Goal: Transaction & Acquisition: Book appointment/travel/reservation

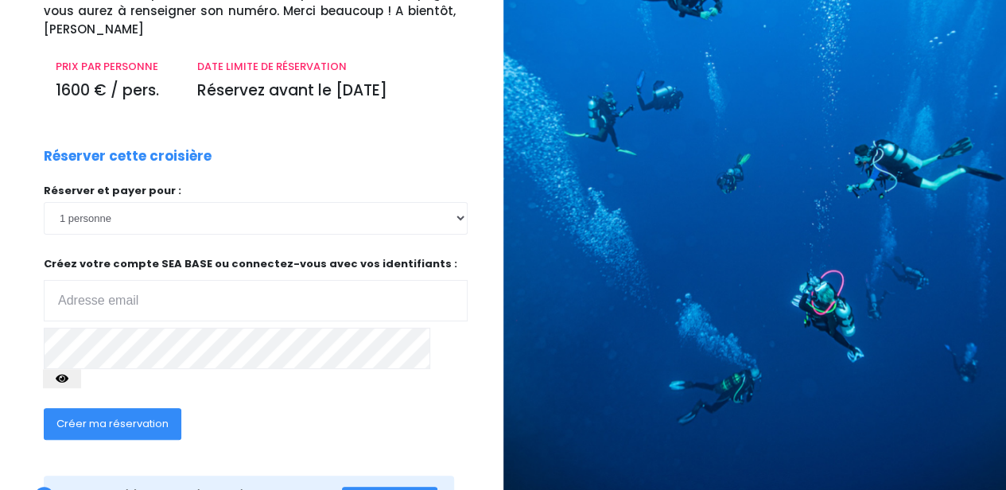
scroll to position [211, 0]
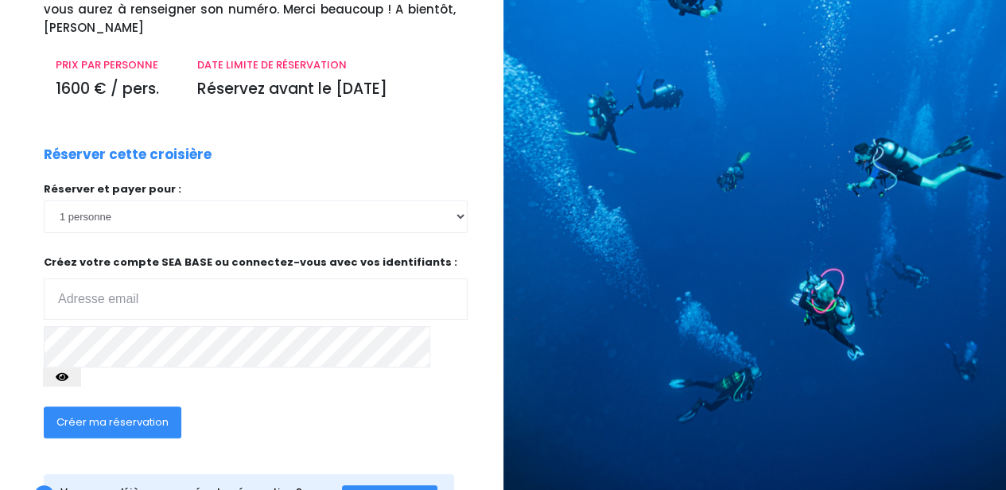
click at [262, 278] on input "email" at bounding box center [256, 298] width 424 height 41
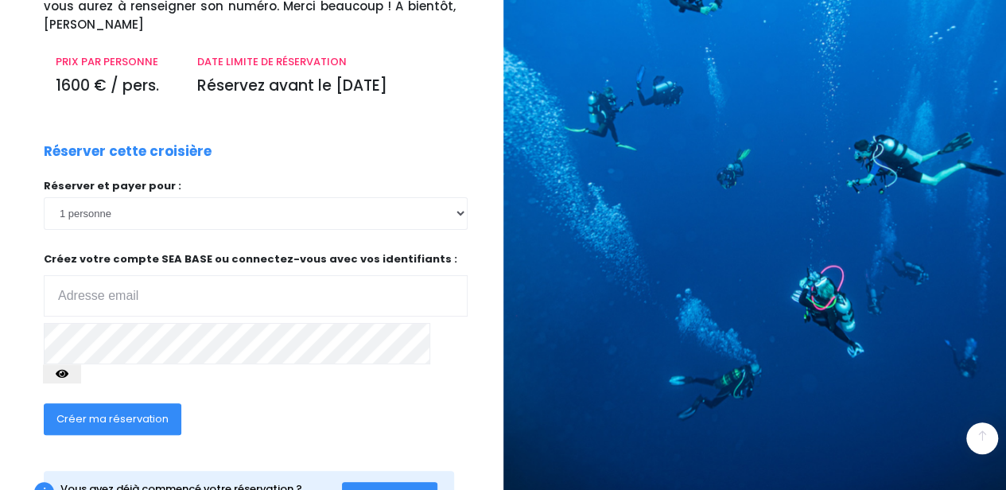
scroll to position [246, 0]
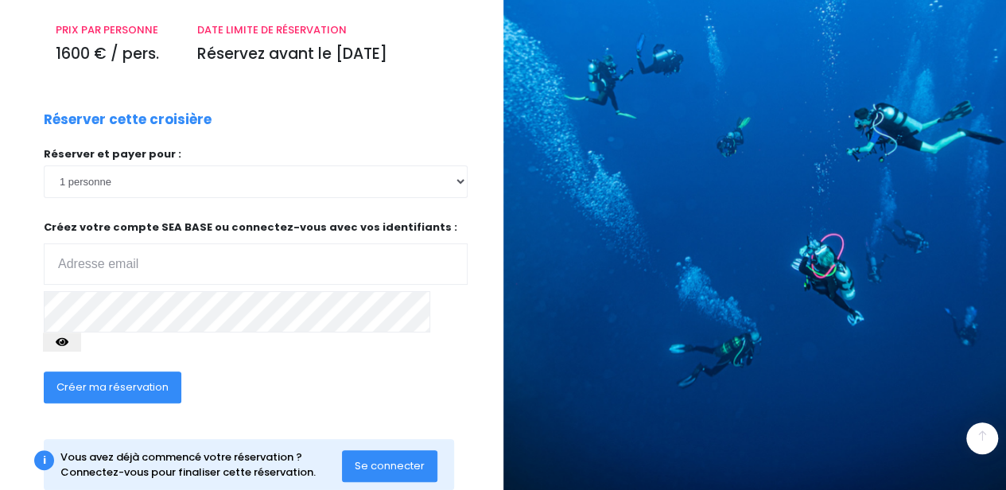
click at [200, 243] on input "email" at bounding box center [256, 263] width 424 height 41
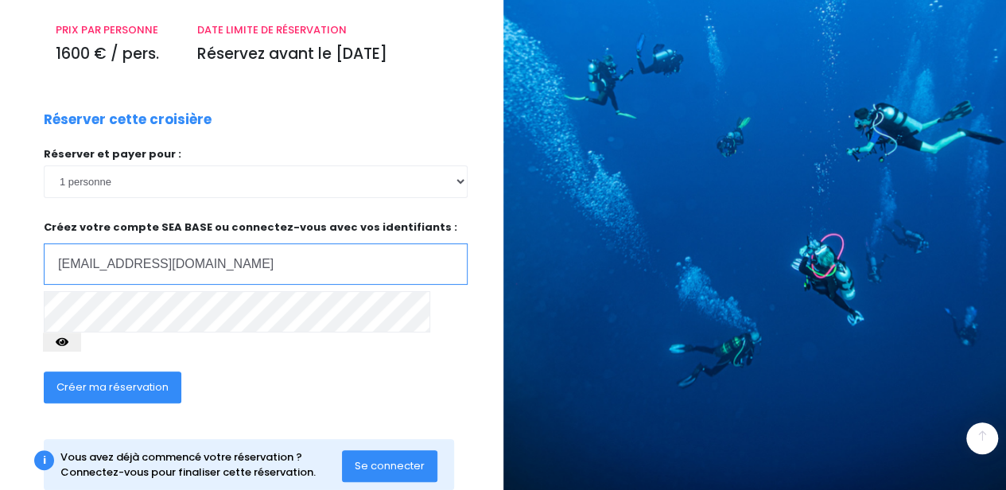
click at [215, 243] on input "theo.piasecki@airbus.com" at bounding box center [256, 263] width 424 height 41
type input "theo.piasecki@hotmail.fr"
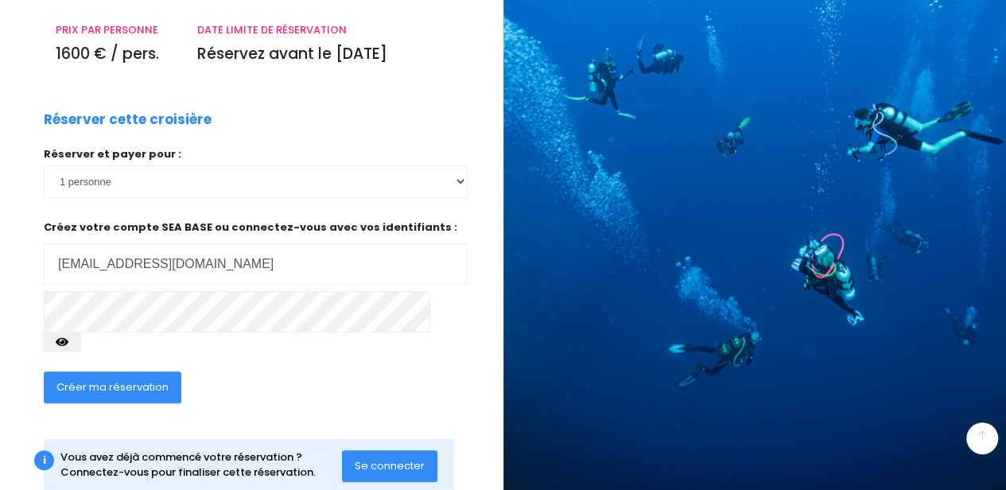
click at [170, 371] on button "Créer ma réservation" at bounding box center [113, 387] width 138 height 32
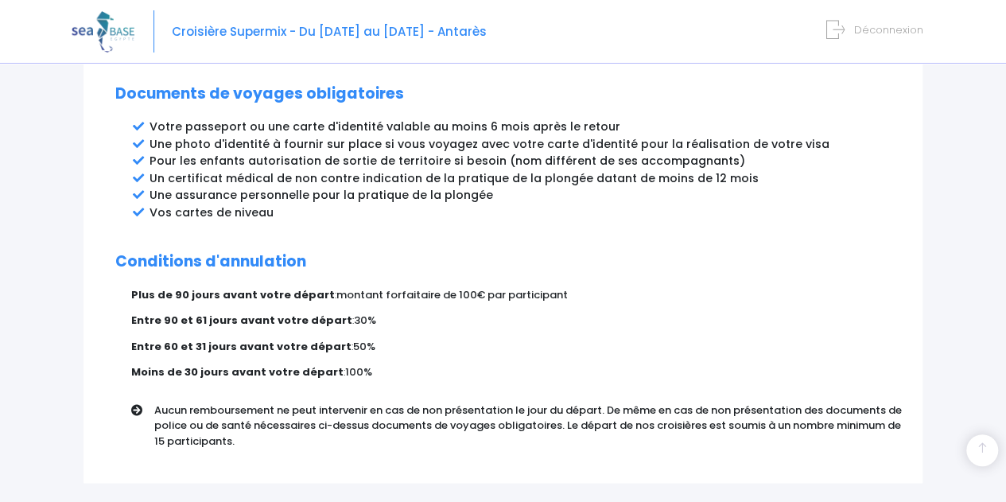
scroll to position [985, 0]
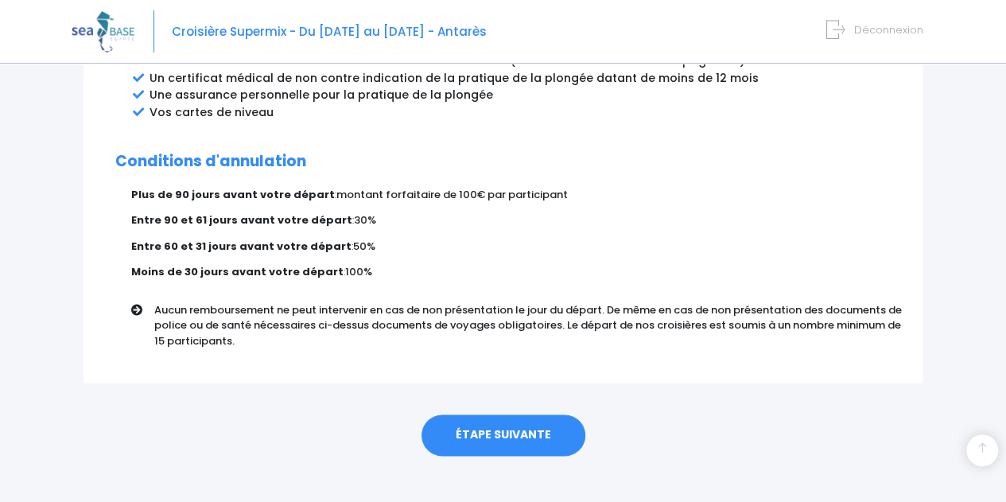
click at [522, 418] on link "ÉTAPE SUIVANTE" at bounding box center [504, 434] width 164 height 41
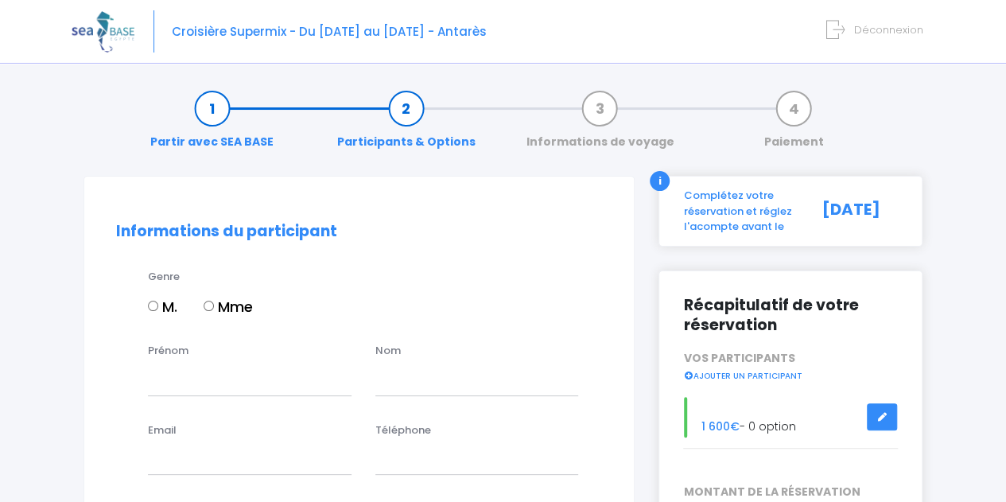
click at [141, 305] on div "Genre M. Mme" at bounding box center [375, 301] width 478 height 64
click at [154, 305] on input "M." at bounding box center [153, 306] width 10 height 10
radio input "true"
click at [196, 370] on input "Prénom" at bounding box center [250, 380] width 204 height 32
type input "Theo"
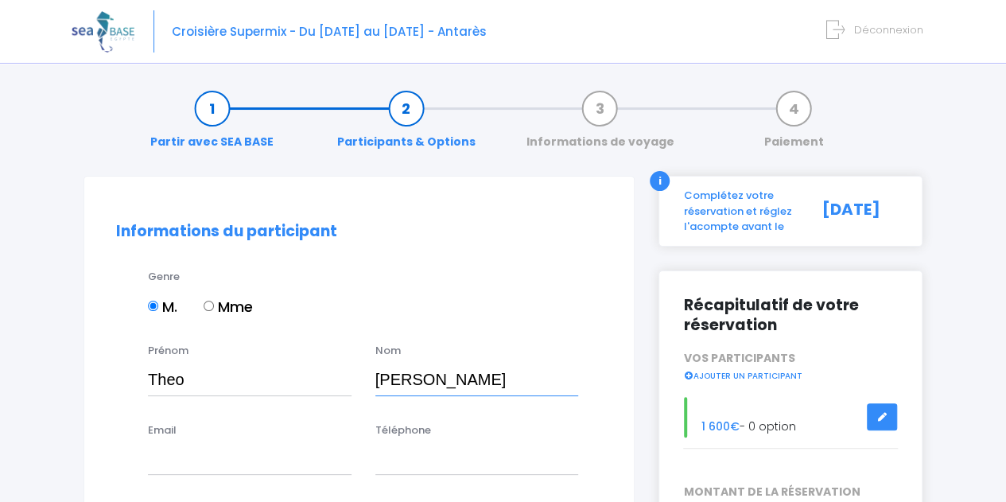
type input "Piasecki"
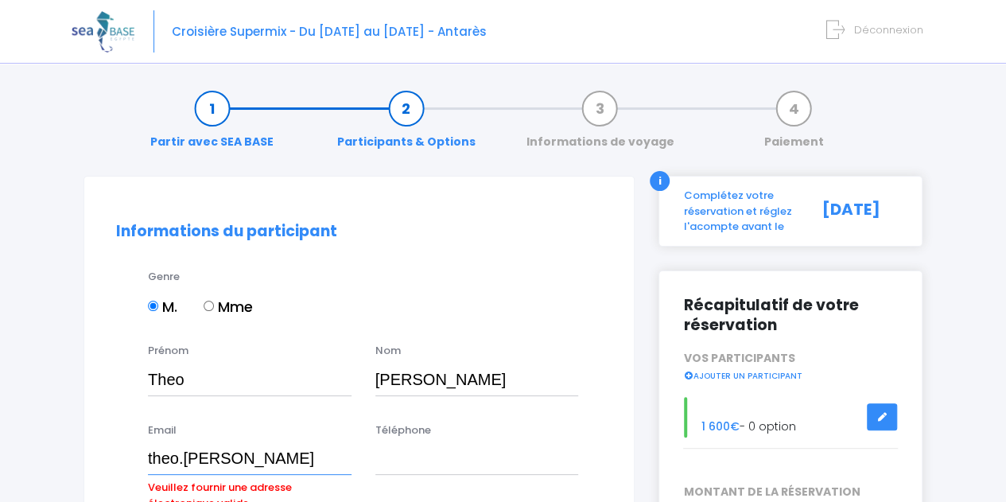
click at [242, 450] on input "theo.piasecki" at bounding box center [250, 459] width 204 height 32
type input "theo.piasecki@hotmail.fr"
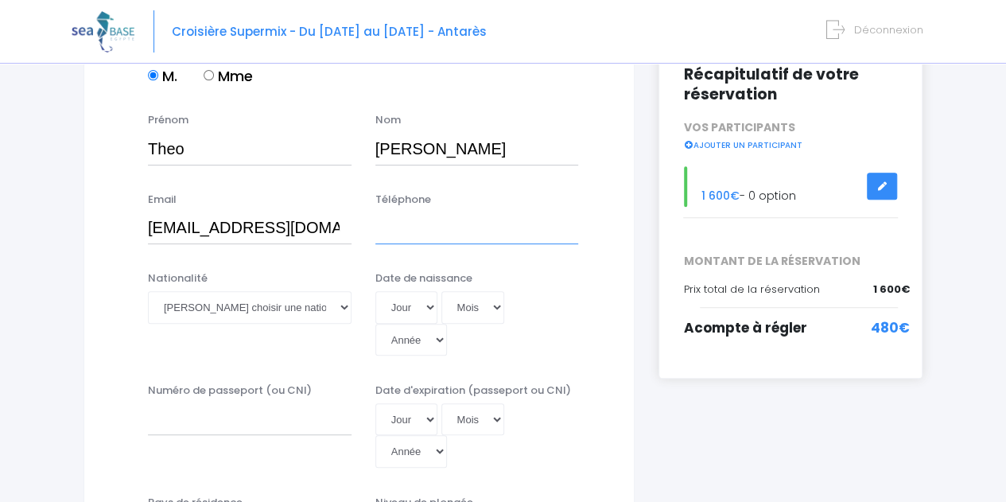
scroll to position [231, 0]
type input "0673351471"
click at [130, 312] on div "Nationalité Veuillez choisir une nationalité Afghane Albanaise Algerienne Allem…" at bounding box center [359, 318] width 510 height 96
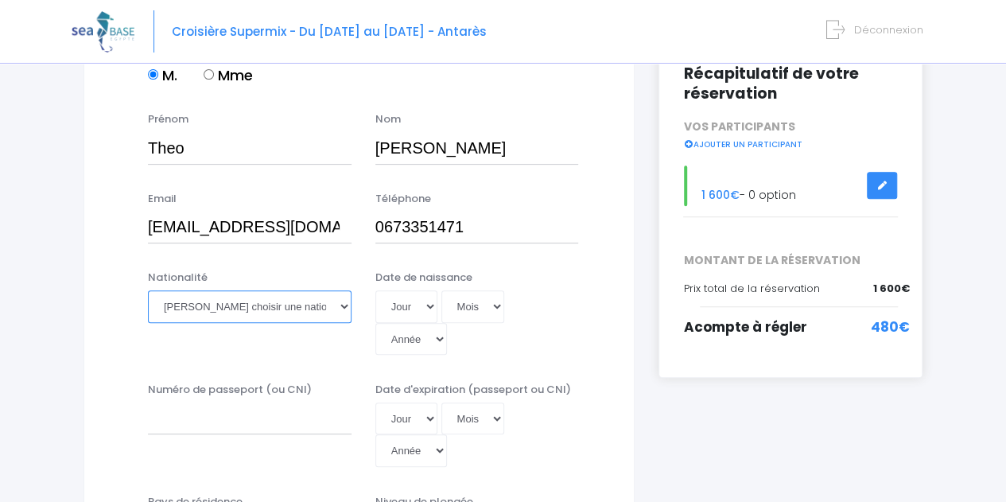
click at [235, 311] on select "Veuillez choisir une nationalité Afghane Albanaise Algerienne Allemande America…" at bounding box center [250, 306] width 204 height 32
select select "Française"
click at [148, 290] on select "Veuillez choisir une nationalité Afghane Albanaise Algerienne Allemande America…" at bounding box center [250, 306] width 204 height 32
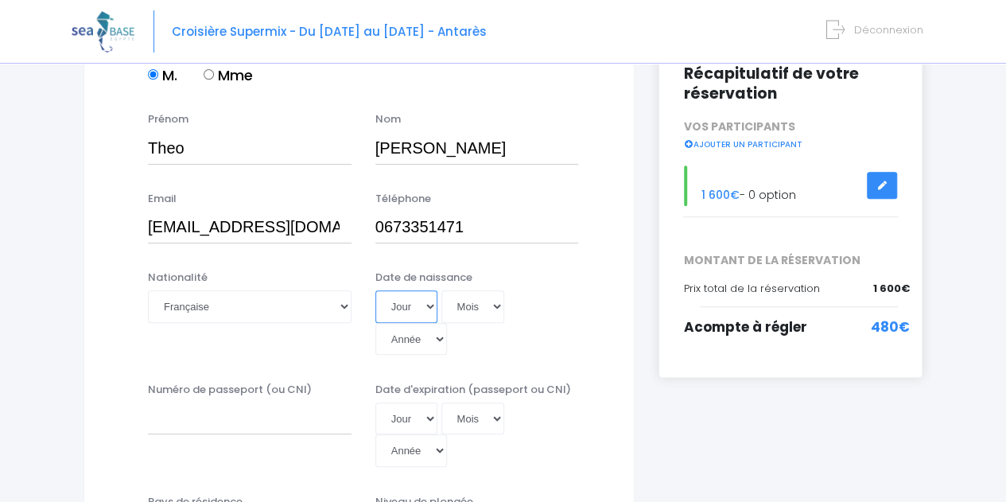
click at [402, 301] on select "Jour 01 02 03 04 05 06 07 08 09 10 11 12 13 14 15 16 17 18 19 20 21 22 23 24 25…" at bounding box center [406, 306] width 62 height 32
click at [375, 290] on select "Jour 01 02 03 04 05 06 07 08 09 10 11 12 13 14 15 16 17 18 19 20 21 22 23 24 25…" at bounding box center [406, 306] width 62 height 32
click at [407, 299] on select "Jour 01 02 03 04 05 06 07 08 09 10 11 12 13 14 15 16 17 18 19 20 21 22 23 24 25…" at bounding box center [406, 306] width 62 height 32
select select "19"
click at [375, 290] on select "Jour 01 02 03 04 05 06 07 08 09 10 11 12 13 14 15 16 17 18 19 20 21 22 23 24 25…" at bounding box center [406, 306] width 62 height 32
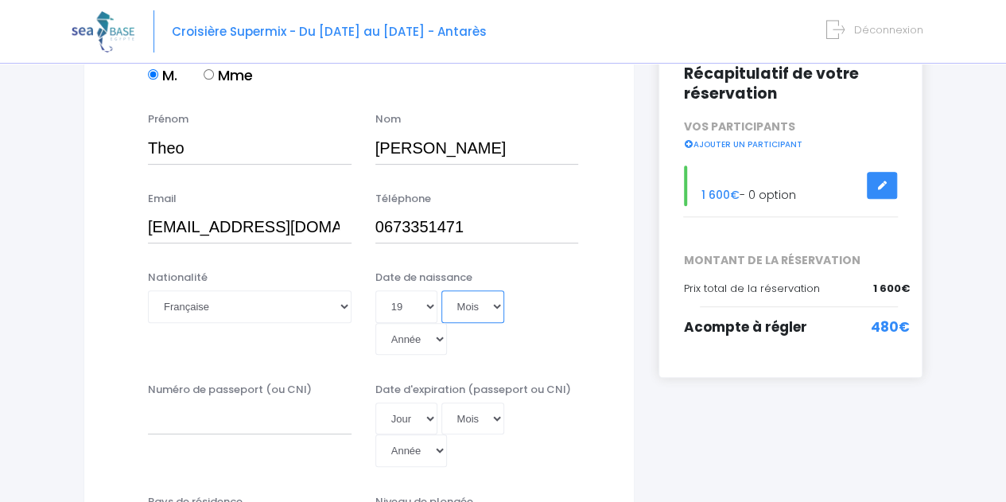
click at [486, 319] on select "Mois 01 02 03 04 05 06 07 08 09 10 11 12" at bounding box center [473, 306] width 64 height 32
select select "08"
click at [441, 290] on select "Mois 01 02 03 04 05 06 07 08 09 10 11 12" at bounding box center [473, 306] width 64 height 32
click at [447, 323] on select "Année 2045 2044 2043 2042 2041 2040 2039 2038 2037 2036 2035 2034 2033 2032 203…" at bounding box center [411, 339] width 72 height 32
select select "1993"
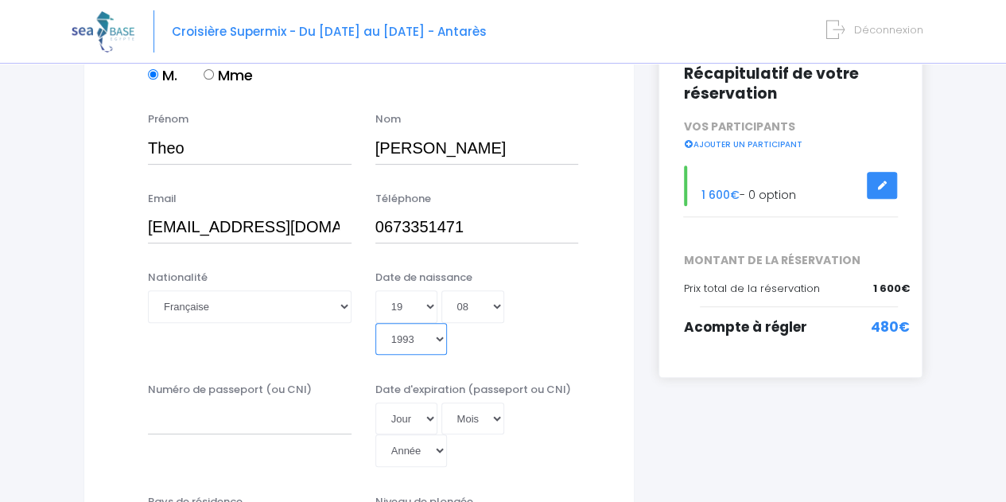
click at [447, 323] on select "Année 2045 2044 2043 2042 2041 2040 2039 2038 2037 2036 2035 2034 2033 2032 203…" at bounding box center [411, 339] width 72 height 32
type input "1993-08-19"
click at [235, 402] on input "Numéro de passeport (ou CNI)" at bounding box center [250, 418] width 204 height 32
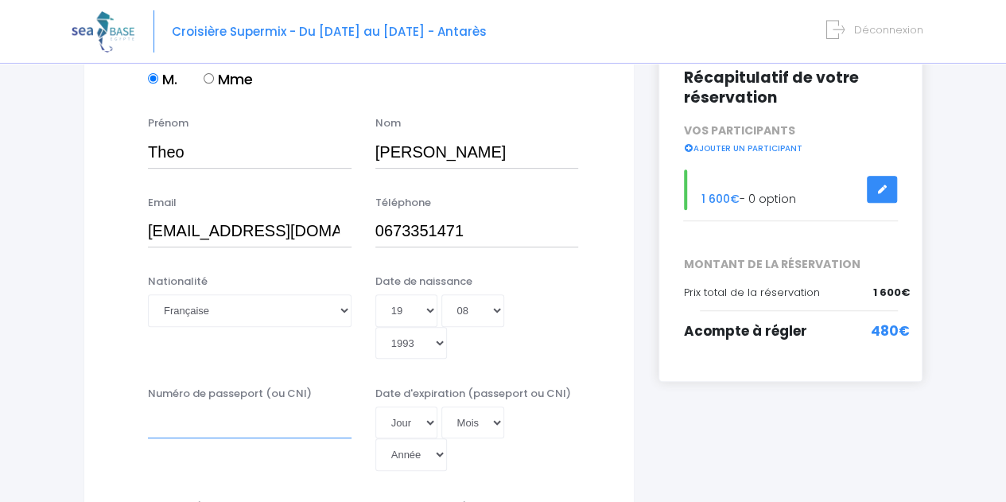
scroll to position [223, 0]
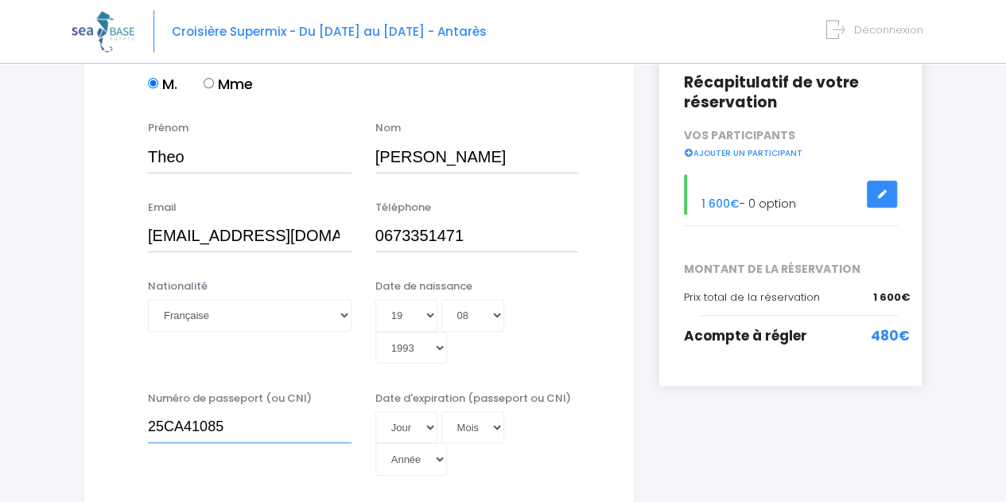
type input "25CA41085"
click at [418, 411] on select "Jour 01 02 03 04 05 06 07 08 09 10 11 12 13 14 15 16 17 18 19 20 21 22 23 24 25…" at bounding box center [406, 427] width 62 height 32
select select "03"
click at [375, 411] on select "Jour 01 02 03 04 05 06 07 08 09 10 11 12 13 14 15 16 17 18 19 20 21 22 23 24 25…" at bounding box center [406, 427] width 62 height 32
click at [496, 411] on select "Mois 01 02 03 04 05 06 07 08 09 10 11 12" at bounding box center [473, 427] width 64 height 32
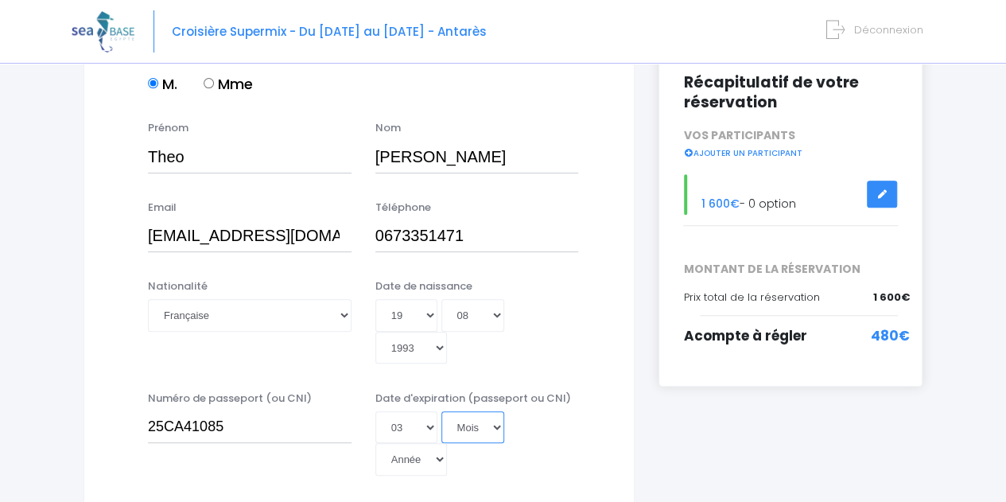
select select "03"
click at [441, 411] on select "Mois 01 02 03 04 05 06 07 08 09 10 11 12" at bounding box center [473, 427] width 64 height 32
click at [447, 443] on select "Année 2045 2044 2043 2042 2041 2040 2039 2038 2037 2036 2035 2034 2033 2032 203…" at bounding box center [411, 459] width 72 height 32
select select "2035"
click at [447, 443] on select "Année 2045 2044 2043 2042 2041 2040 2039 2038 2037 2036 2035 2034 2033 2032 203…" at bounding box center [411, 459] width 72 height 32
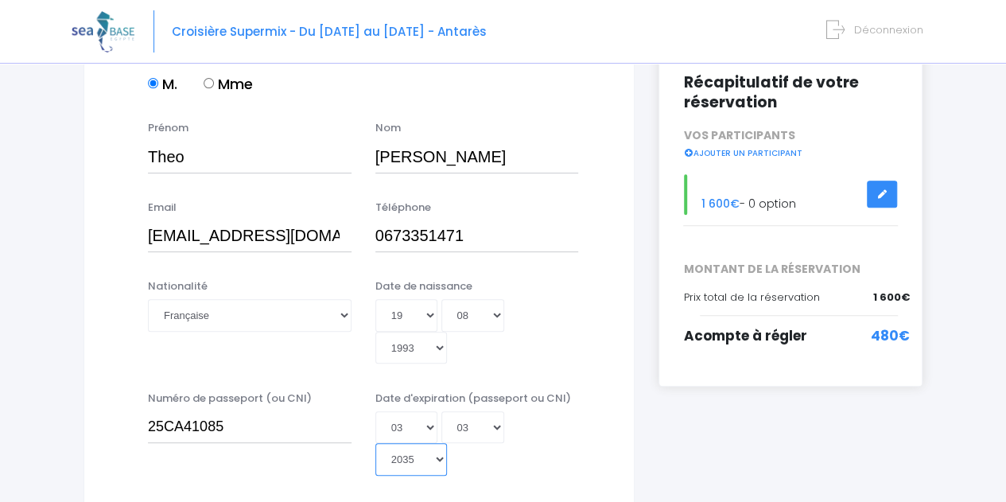
type input "2035-03-03"
click at [111, 325] on div "Nationalité Veuillez choisir une nationalité Afghane Albanaise Algerienne Allem…" at bounding box center [359, 326] width 510 height 96
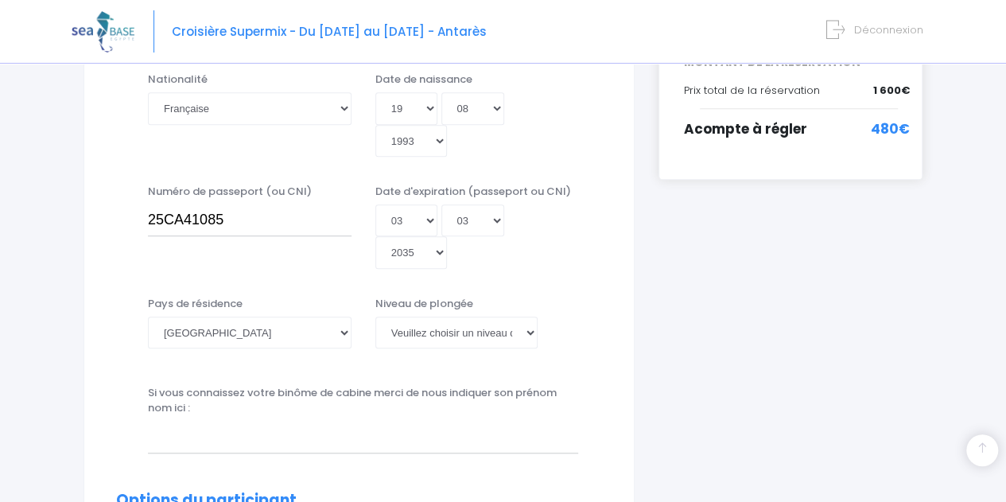
scroll to position [431, 0]
click at [432, 315] on select "Veuillez choisir un niveau de plongée Non plongeur Junior OW diver Adventure OW…" at bounding box center [456, 331] width 163 height 32
select select "N4"
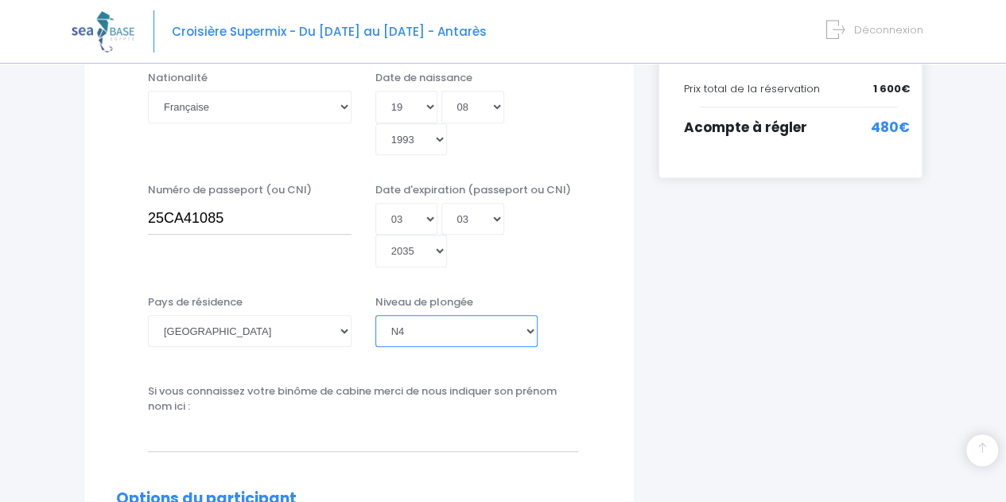
click at [375, 315] on select "Veuillez choisir un niveau de plongée Non plongeur Junior OW diver Adventure OW…" at bounding box center [456, 331] width 163 height 32
click at [244, 383] on div "Si vous connaissez votre binôme de cabine merci de nous indiquer son prénom nom…" at bounding box center [363, 417] width 454 height 68
click at [251, 419] on input "text" at bounding box center [363, 435] width 430 height 32
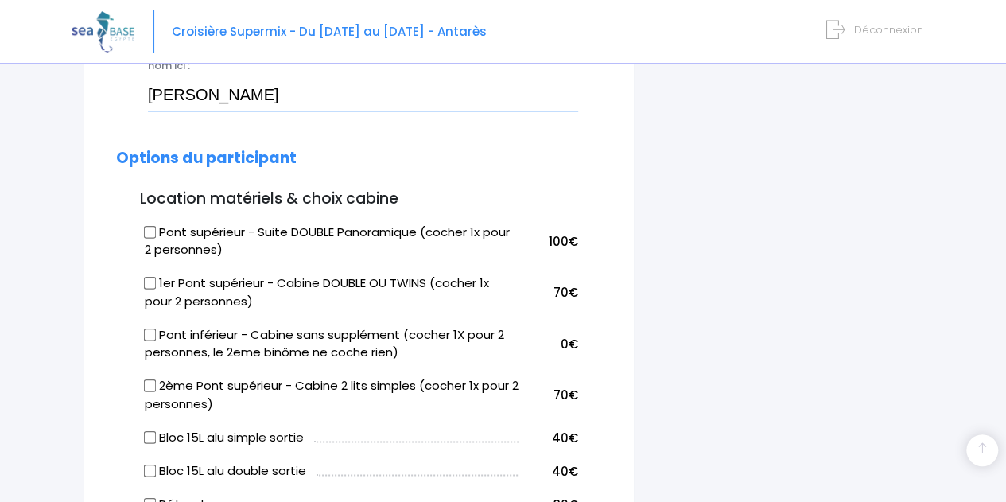
scroll to position [773, 0]
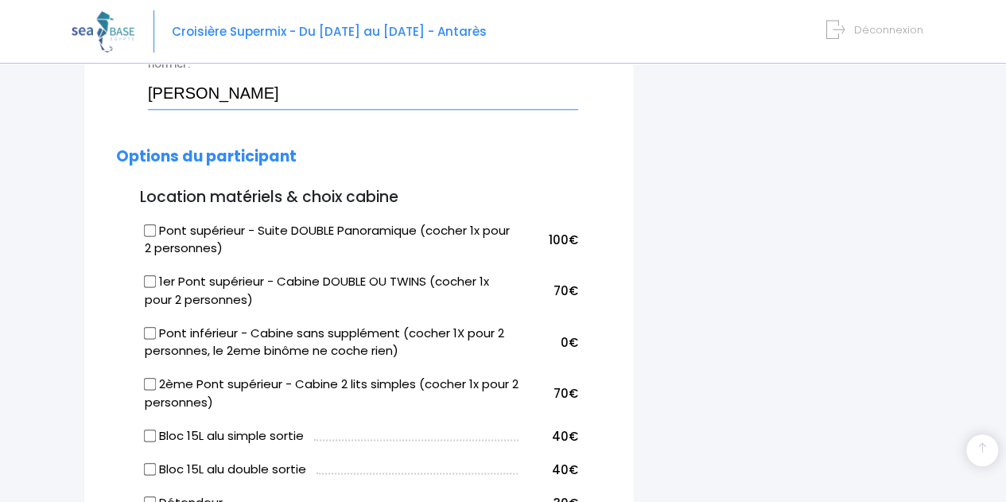
type input "Reda Guehria"
click at [150, 326] on input "Pont inférieur - Cabine sans supplément (cocher 1X pour 2 personnes, le 2eme bi…" at bounding box center [149, 332] width 13 height 13
checkbox input "true"
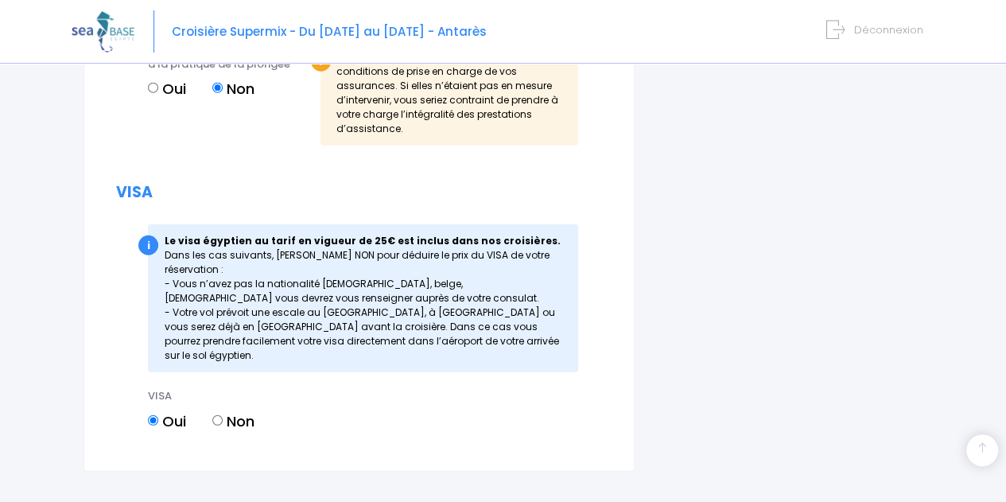
scroll to position [2057, 0]
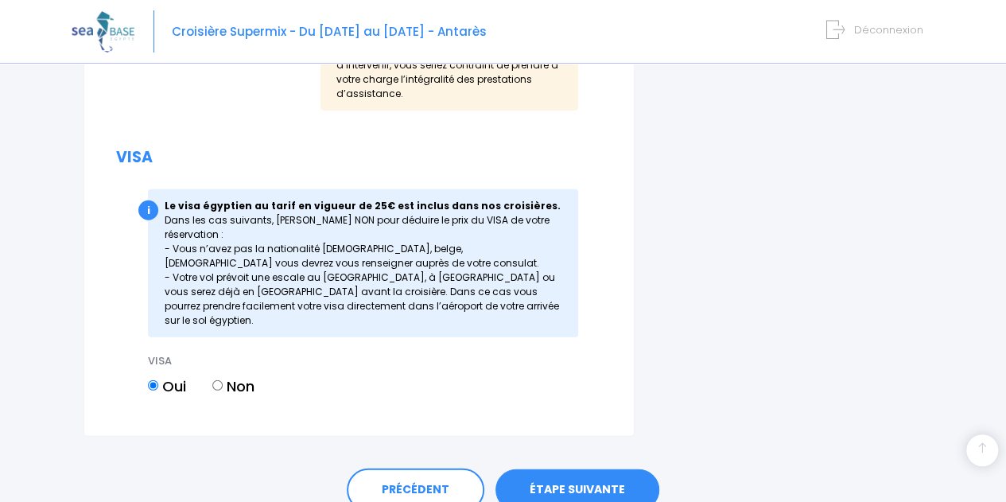
click at [544, 469] on link "ÉTAPE SUIVANTE" at bounding box center [578, 489] width 164 height 41
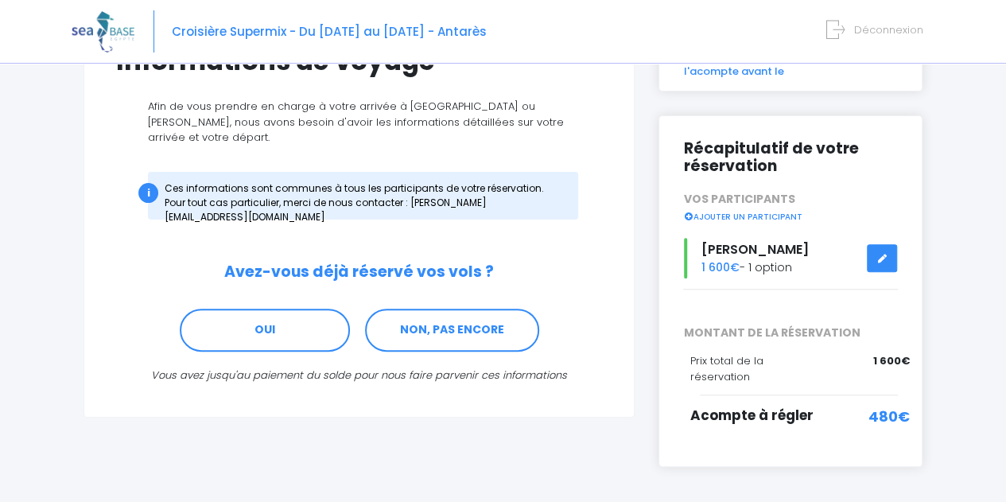
scroll to position [156, 0]
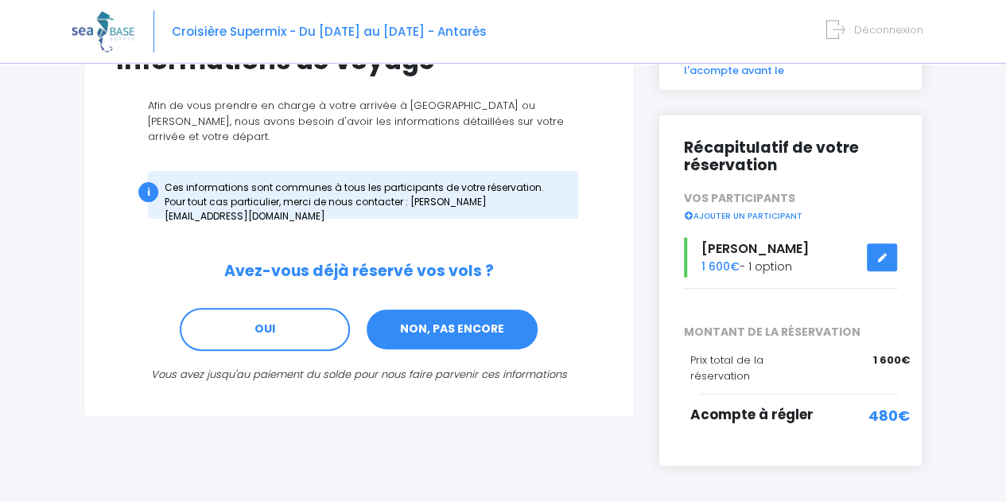
click at [514, 322] on link "NON, PAS ENCORE" at bounding box center [452, 329] width 174 height 43
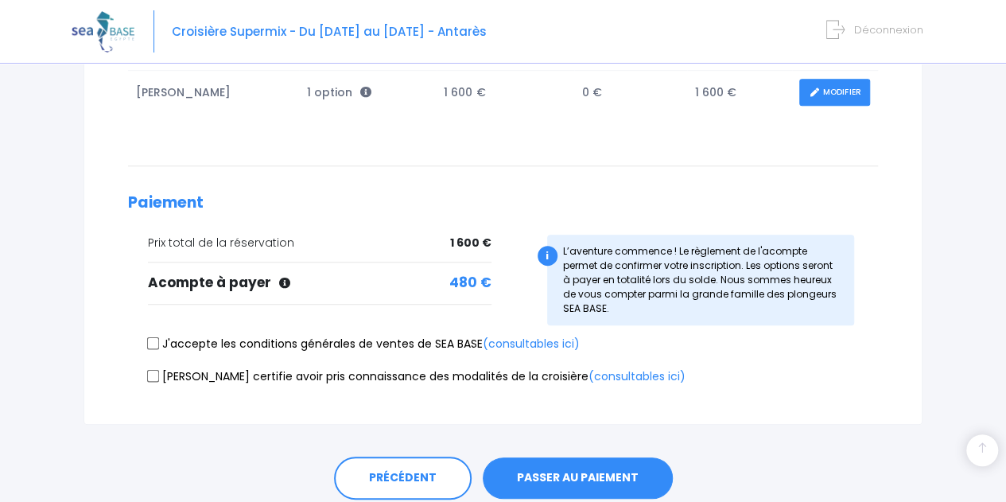
scroll to position [307, 0]
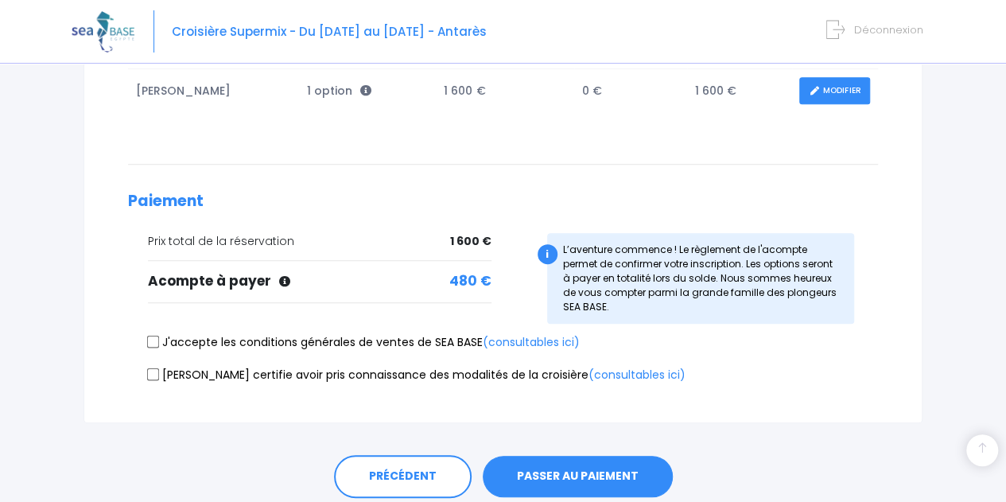
click at [352, 334] on label "J'accepte les conditions générales de ventes de SEA BASE (consultables ici)" at bounding box center [364, 342] width 432 height 17
click at [160, 336] on input "J'accepte les conditions générales de ventes de SEA BASE (consultables ici)" at bounding box center [153, 342] width 13 height 13
checkbox input "true"
click at [331, 375] on label "Je certifie avoir pris connaissance des modalités de la croisière (consultables…" at bounding box center [417, 375] width 538 height 17
click at [160, 375] on input "Je certifie avoir pris connaissance des modalités de la croisière (consultables…" at bounding box center [153, 373] width 13 height 13
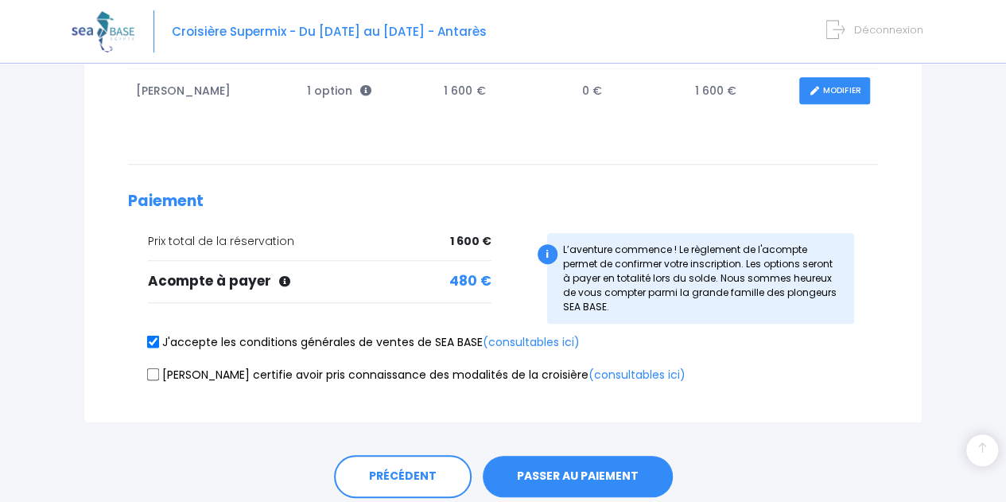
checkbox input "true"
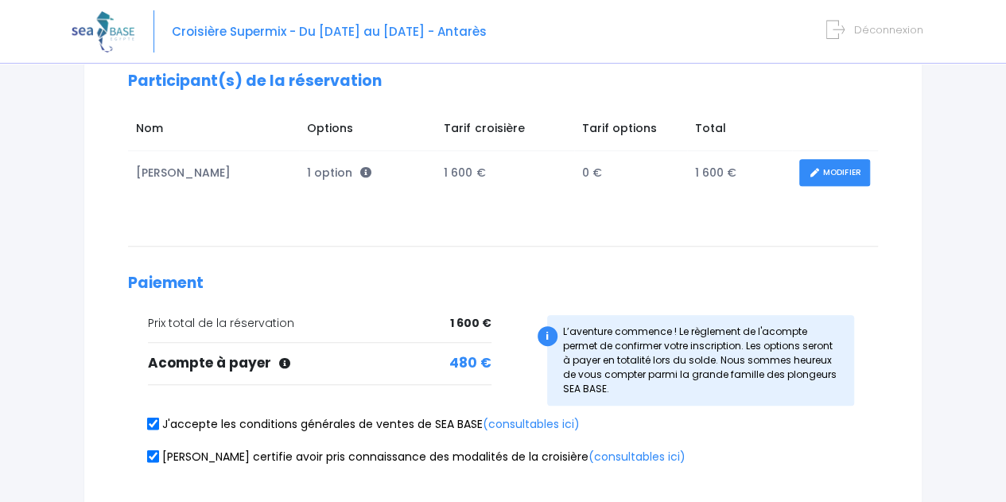
scroll to position [364, 0]
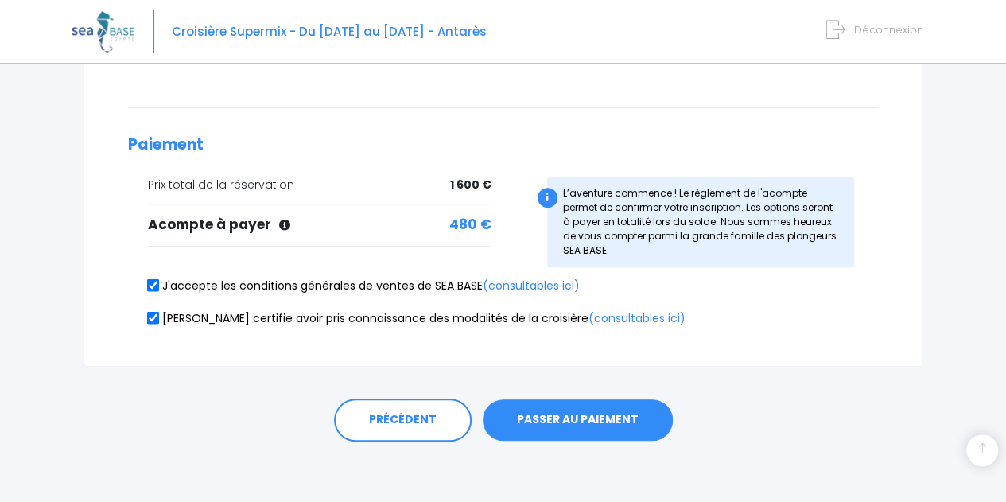
click at [614, 419] on button "PASSER AU PAIEMENT" at bounding box center [578, 419] width 190 height 41
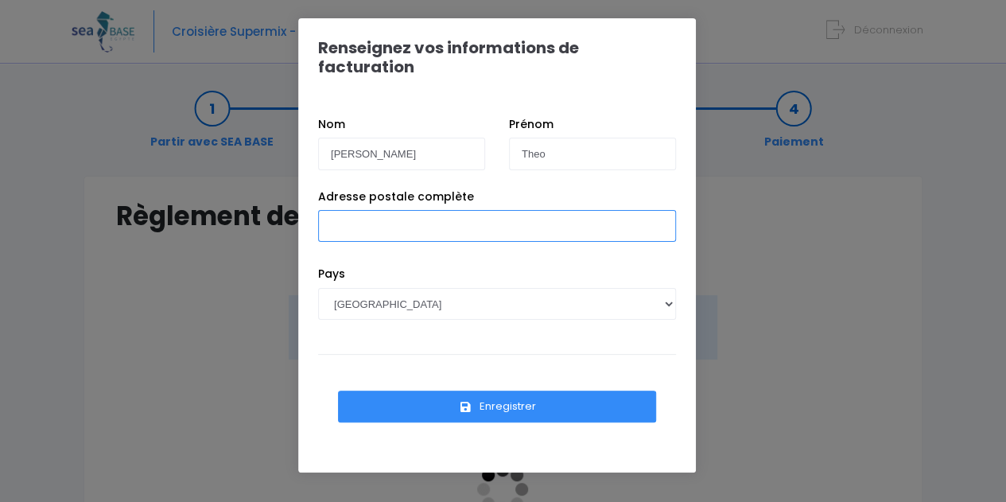
click at [519, 210] on input "Adresse postale complète" at bounding box center [497, 226] width 358 height 32
type input "[STREET_ADDRESS][PERSON_NAME]"
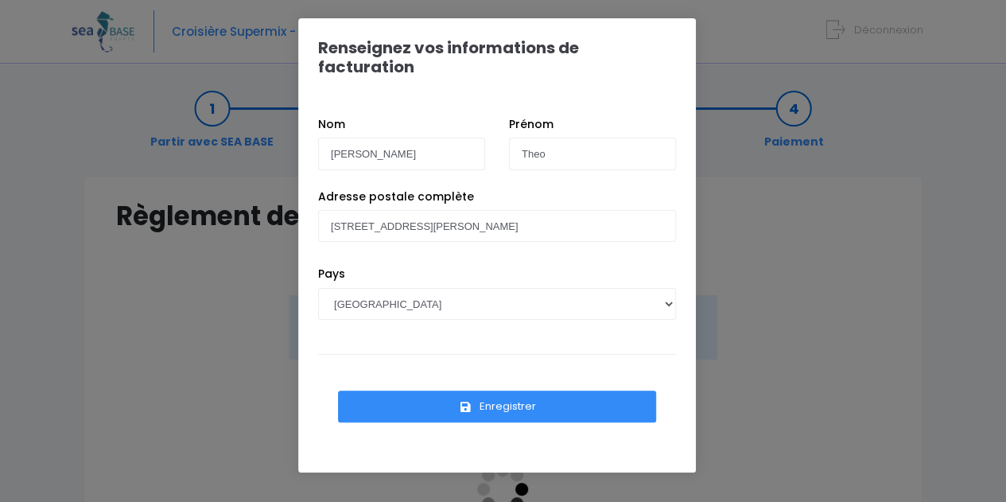
click at [530, 241] on div "Adresse postale complète 17 rue Didier Daurat 13700 Marignane" at bounding box center [497, 228] width 382 height 78
click at [520, 391] on button "Enregistrer" at bounding box center [497, 407] width 318 height 32
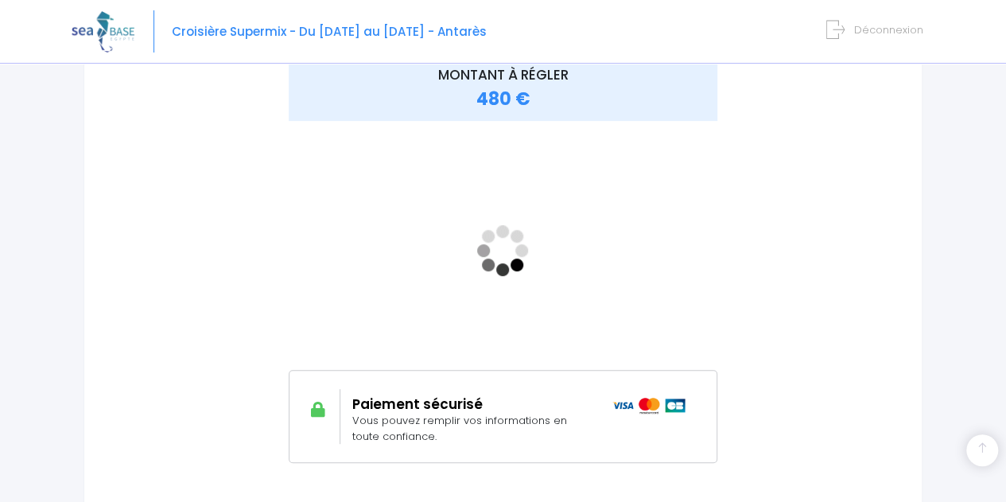
scroll to position [239, 0]
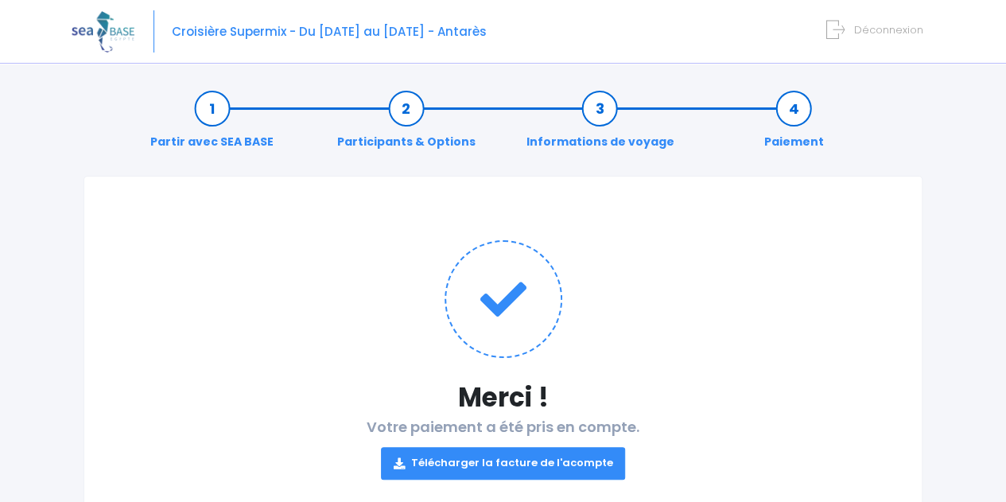
scroll to position [119, 0]
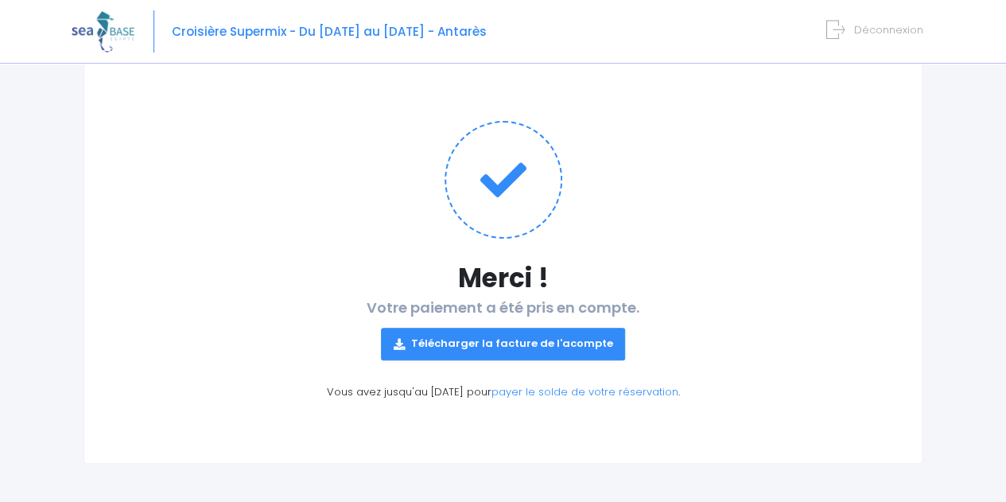
click at [537, 344] on link "Télécharger la facture de l'acompte" at bounding box center [503, 344] width 245 height 32
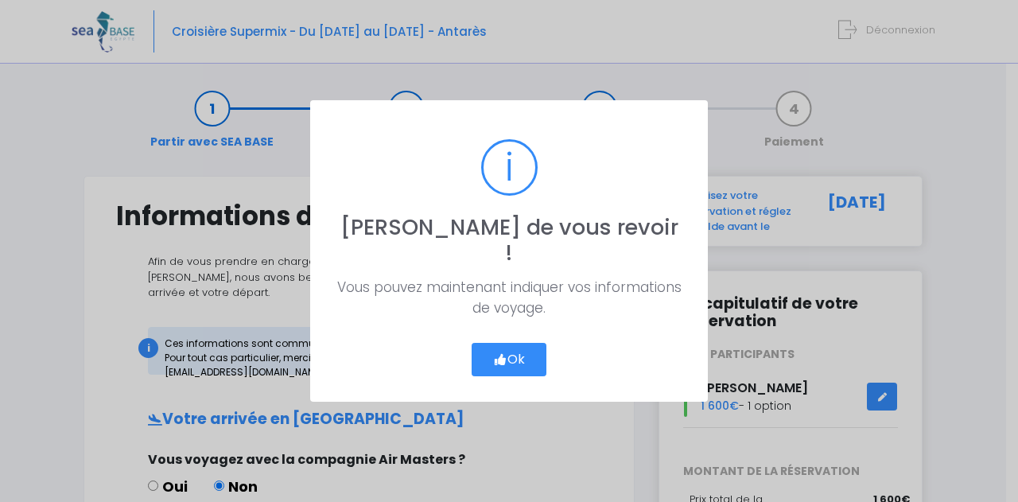
click at [503, 360] on icon "button" at bounding box center [500, 360] width 14 height 0
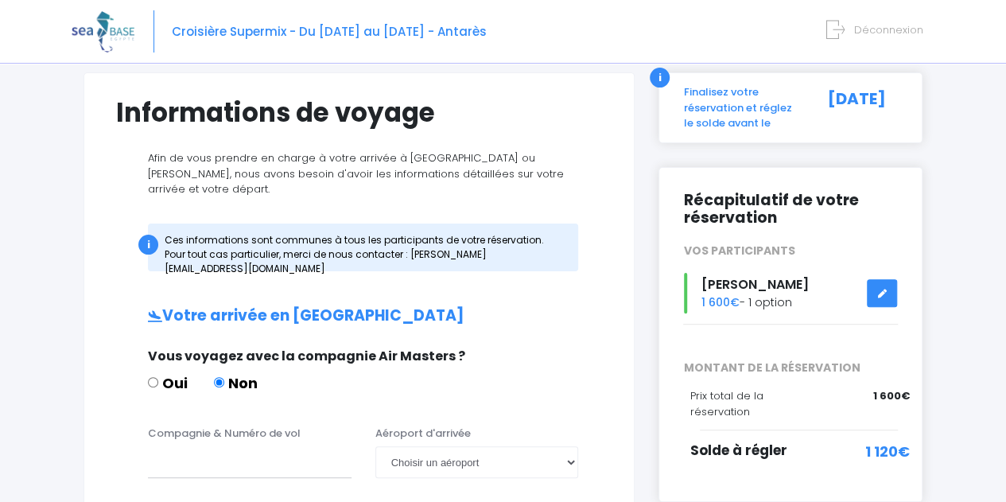
scroll to position [104, 0]
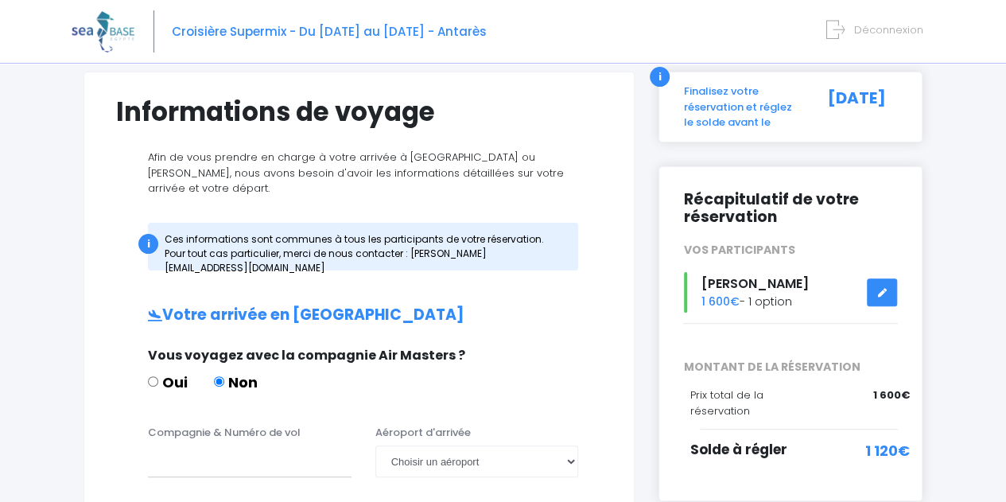
click at [878, 293] on icon at bounding box center [882, 293] width 11 height 0
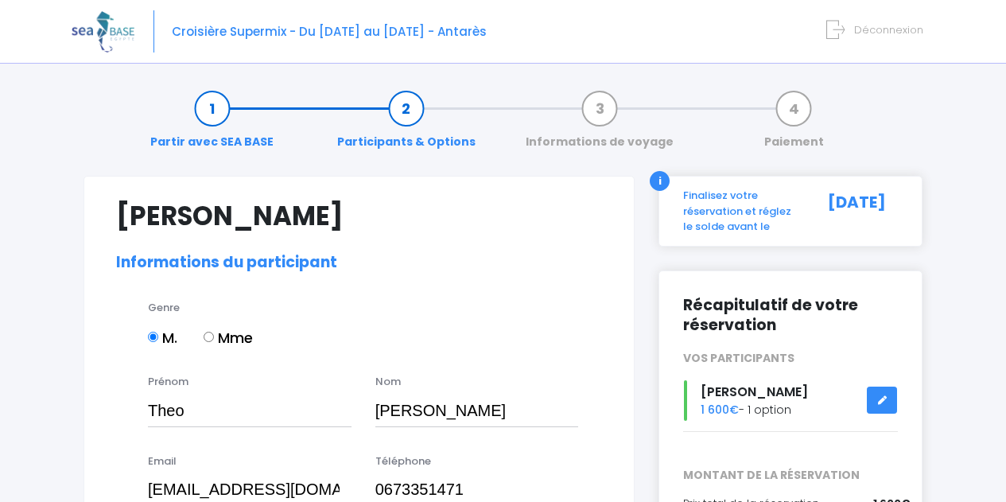
select select "N4"
click at [221, 100] on link "Partir avec SEA BASE" at bounding box center [211, 125] width 139 height 50
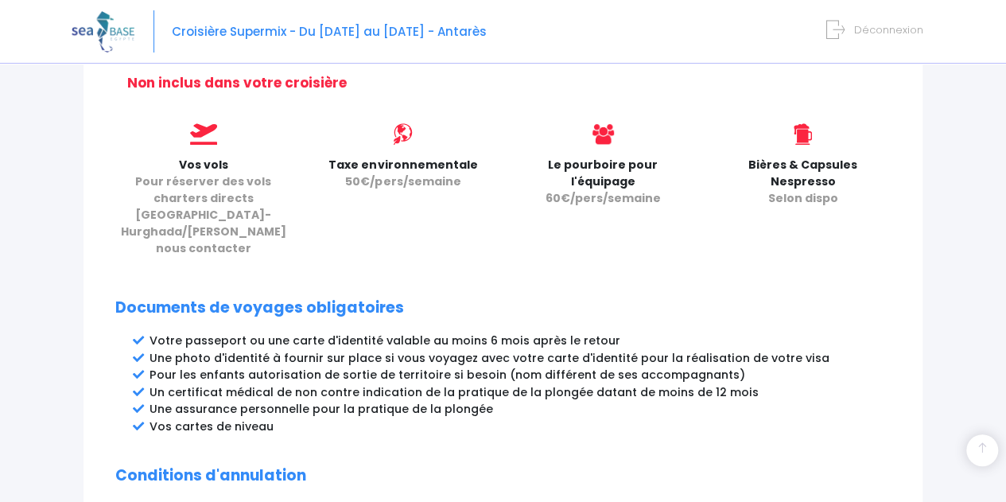
scroll to position [985, 0]
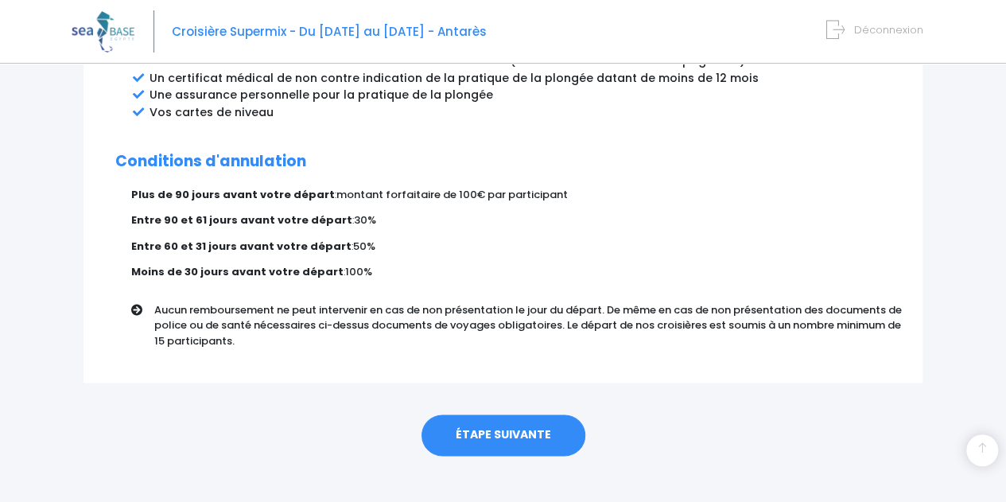
click at [457, 418] on link "ÉTAPE SUIVANTE" at bounding box center [504, 434] width 164 height 41
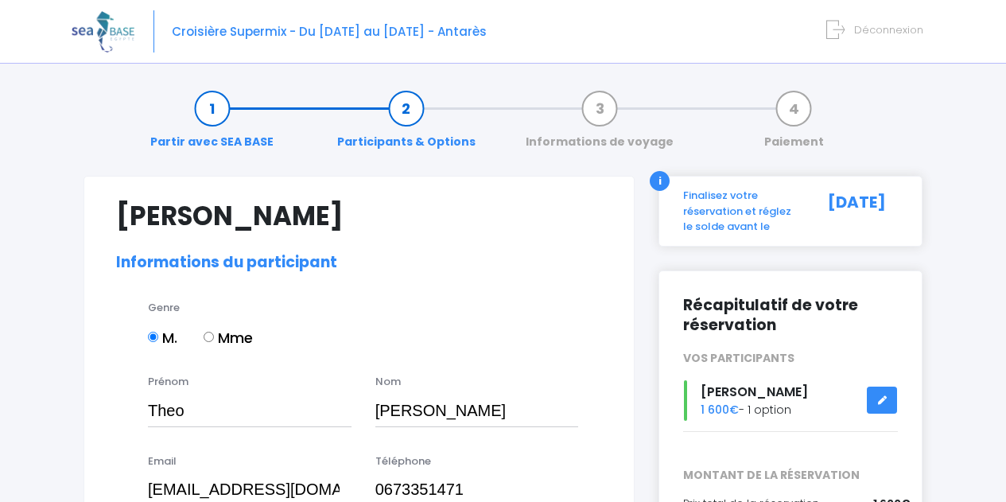
select select "N4"
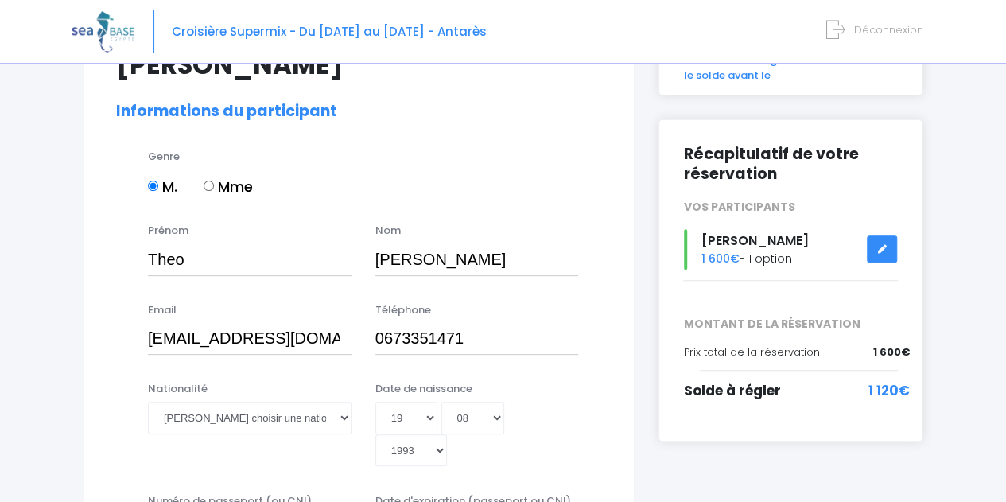
click at [875, 236] on link at bounding box center [882, 249] width 30 height 28
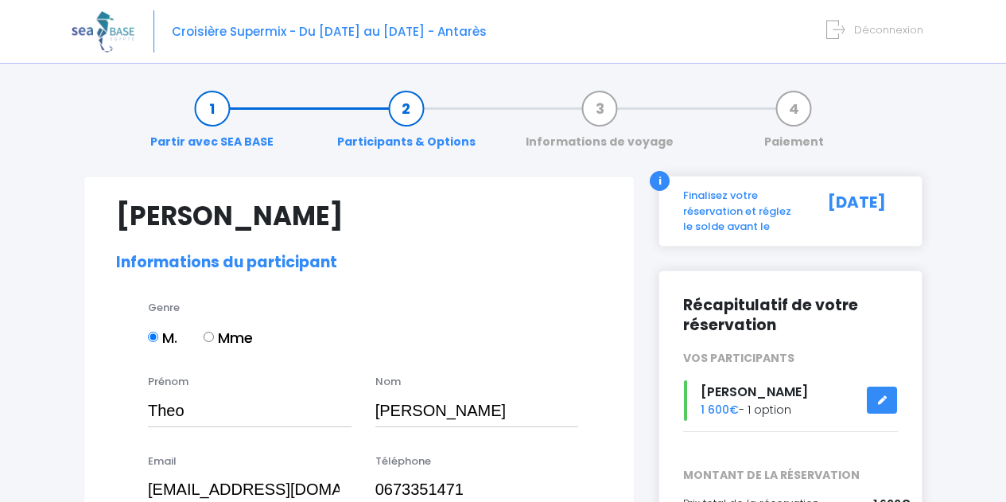
select select "N4"
click at [304, 265] on h2 "Informations du participant" at bounding box center [359, 263] width 486 height 18
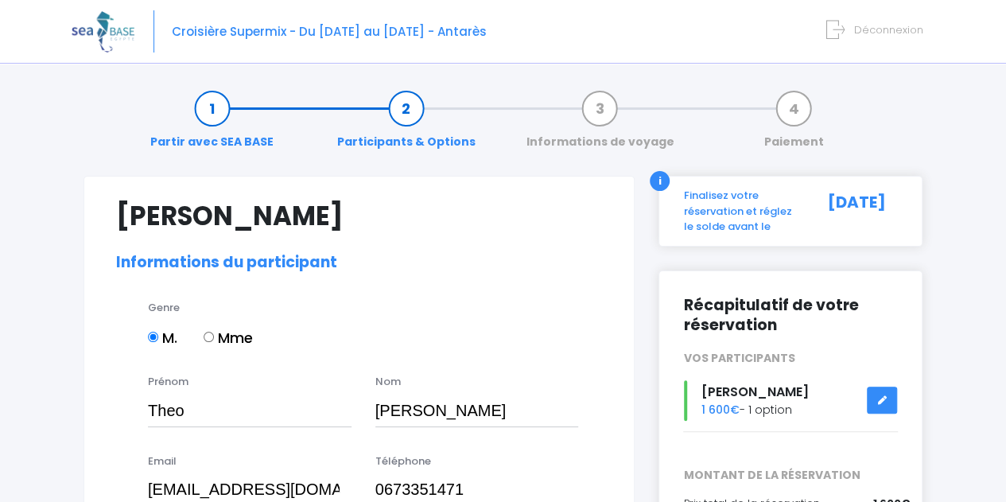
click at [221, 117] on link "Partir avec SEA BASE" at bounding box center [211, 125] width 139 height 50
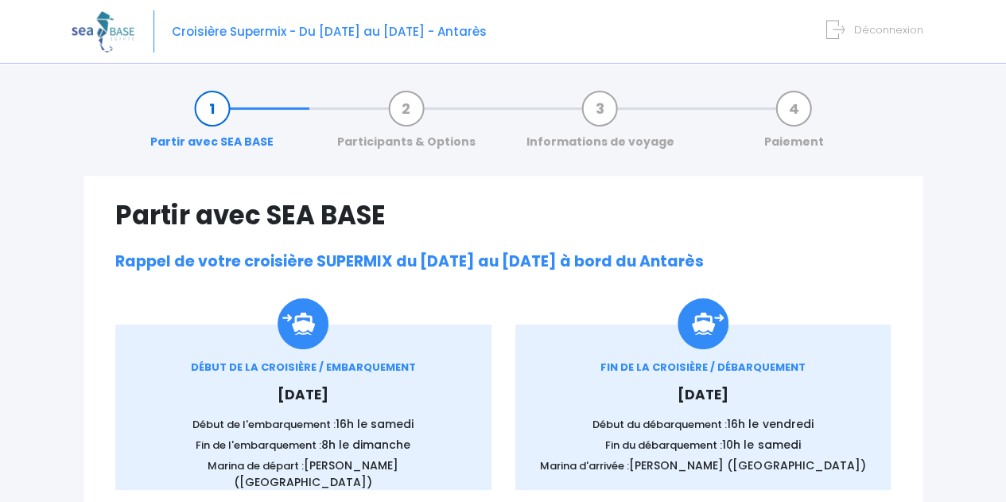
scroll to position [1, 0]
click at [794, 106] on link "Paiement" at bounding box center [794, 124] width 76 height 50
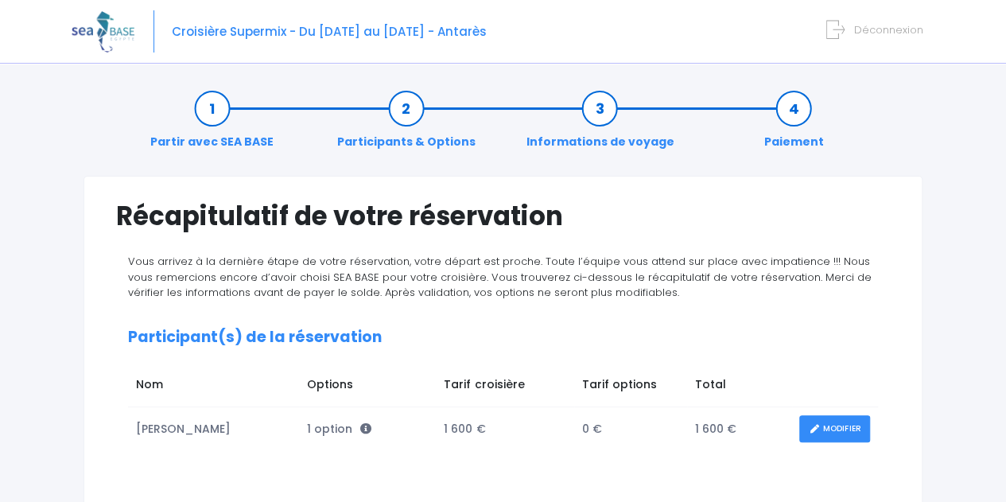
click at [611, 100] on link "Informations de voyage" at bounding box center [600, 125] width 164 height 50
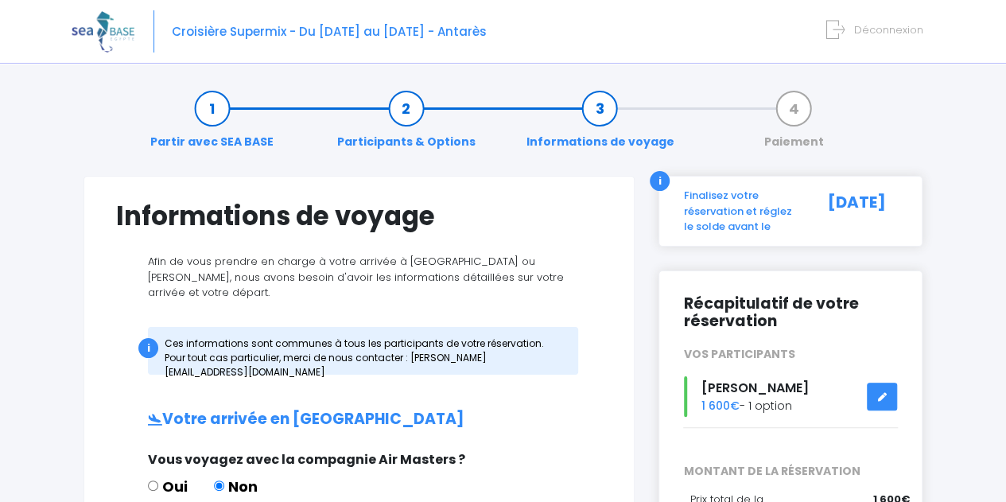
click at [410, 131] on link "Participants & Options" at bounding box center [406, 125] width 154 height 50
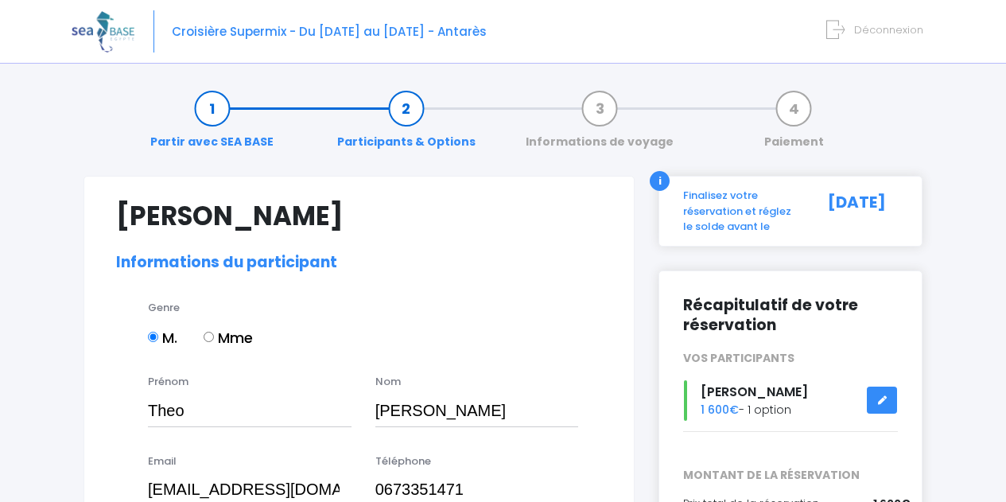
select select "N4"
click at [220, 259] on h2 "Informations du participant" at bounding box center [359, 263] width 486 height 18
click at [183, 149] on link "Partir avec SEA BASE" at bounding box center [211, 125] width 139 height 50
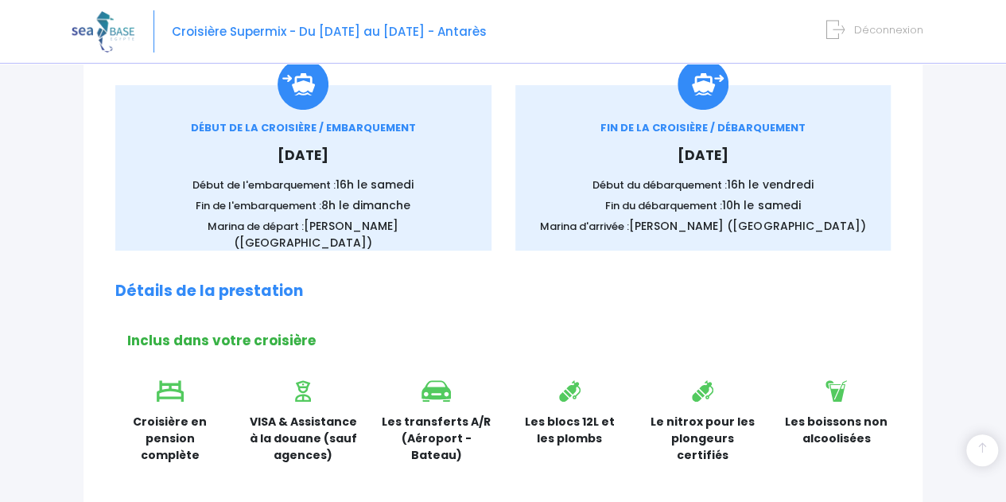
scroll to position [240, 0]
click at [297, 170] on div "DÉBUT DE LA CROISIÈRE / EMBARQUEMENT [DATE] Début de l'embarquement : 16h le [D…" at bounding box center [303, 184] width 329 height 131
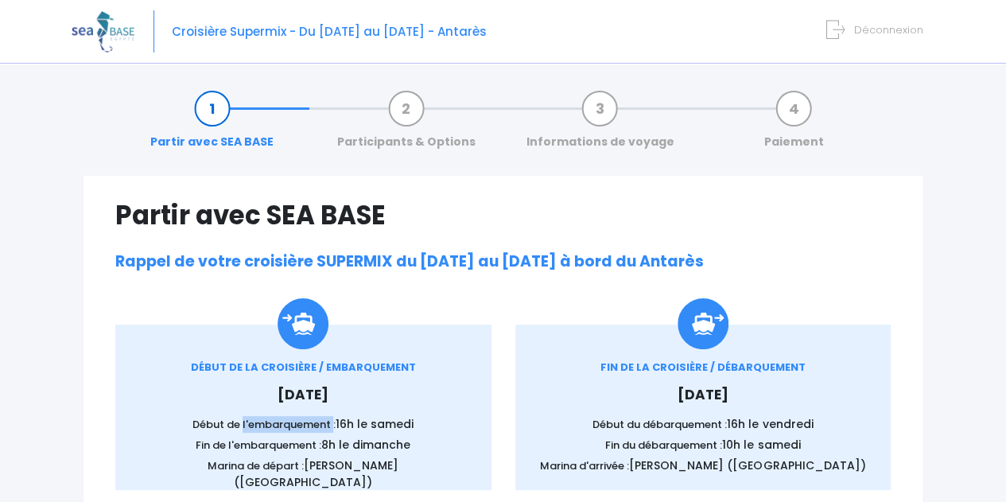
scroll to position [197, 0]
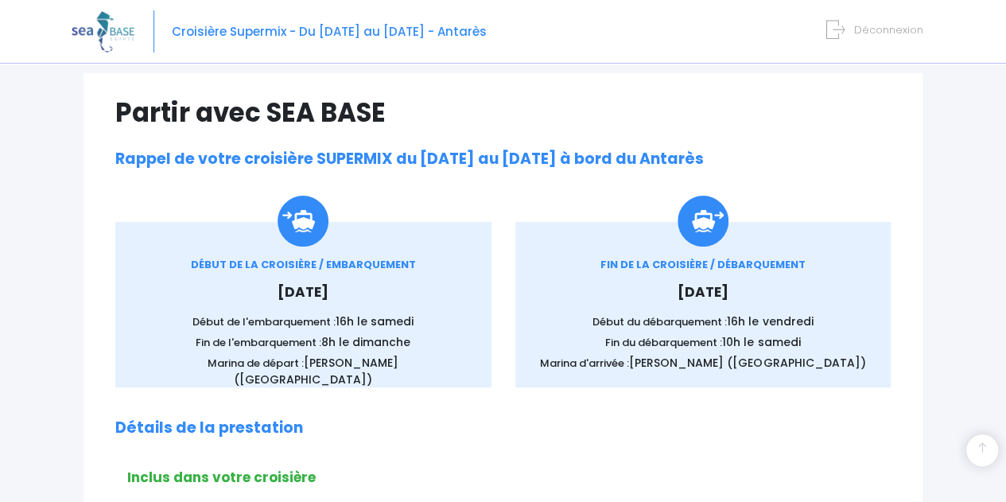
scroll to position [0, 0]
